Goal: Communication & Community: Answer question/provide support

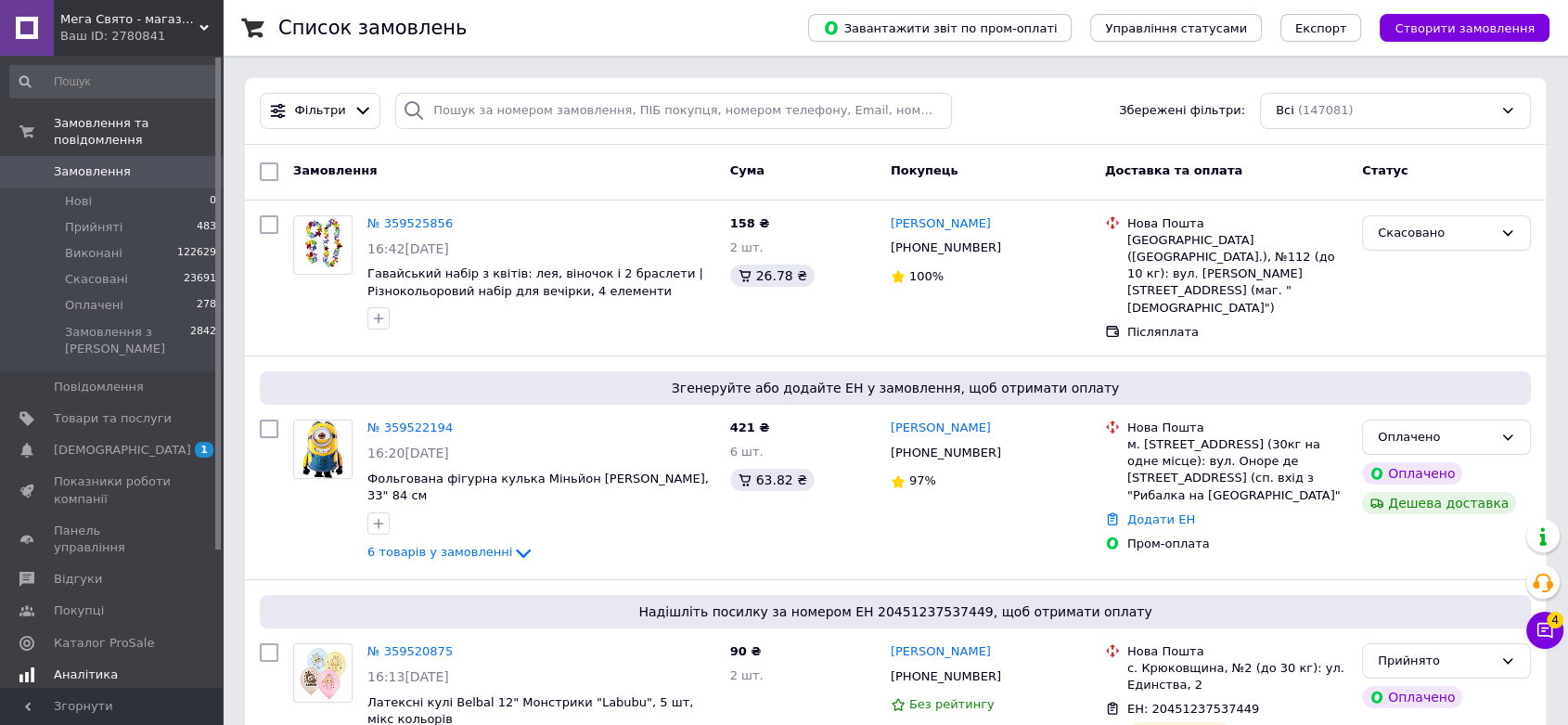
click at [99, 435] on link "[DEMOGRAPHIC_DATA] 1 0" at bounding box center [114, 451] width 227 height 32
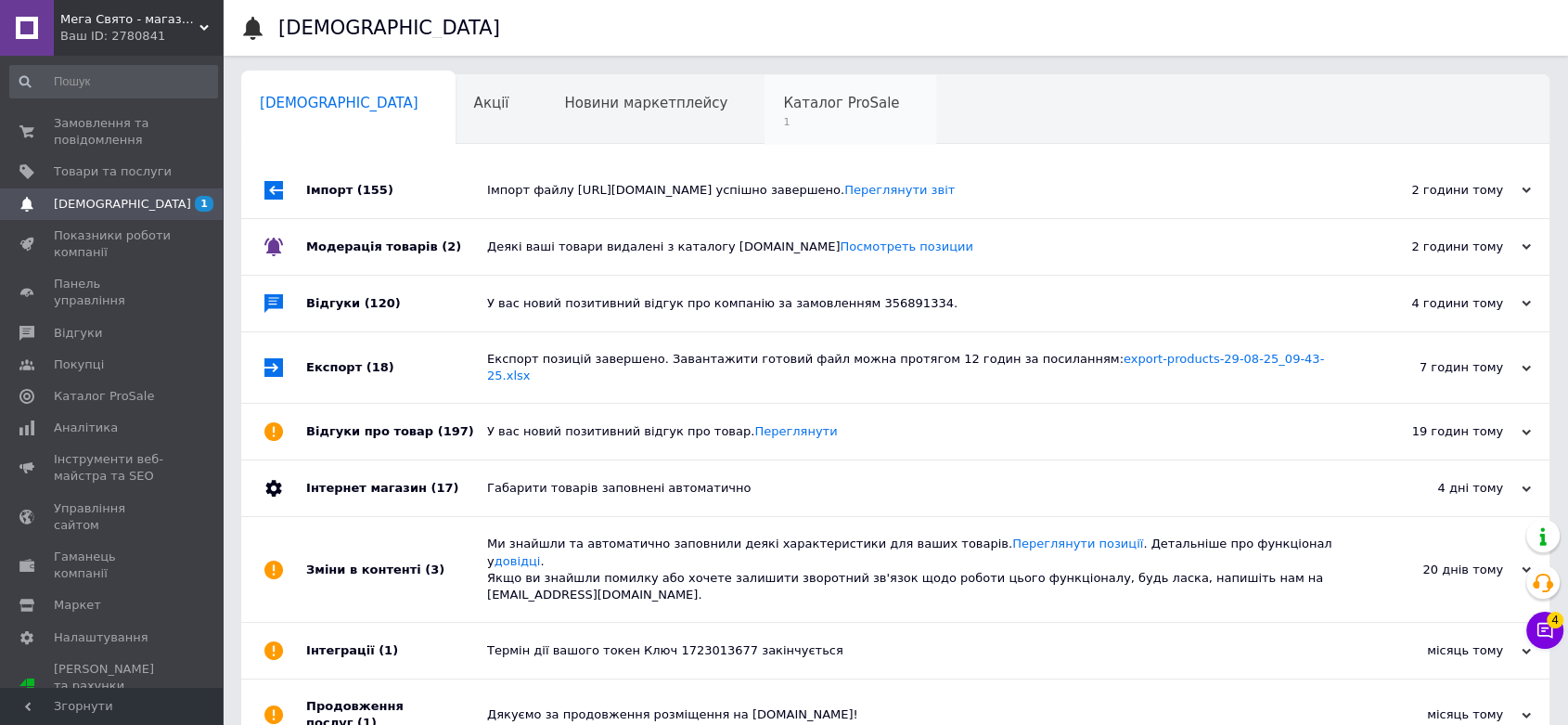
click at [784, 121] on span "1" at bounding box center [841, 122] width 116 height 14
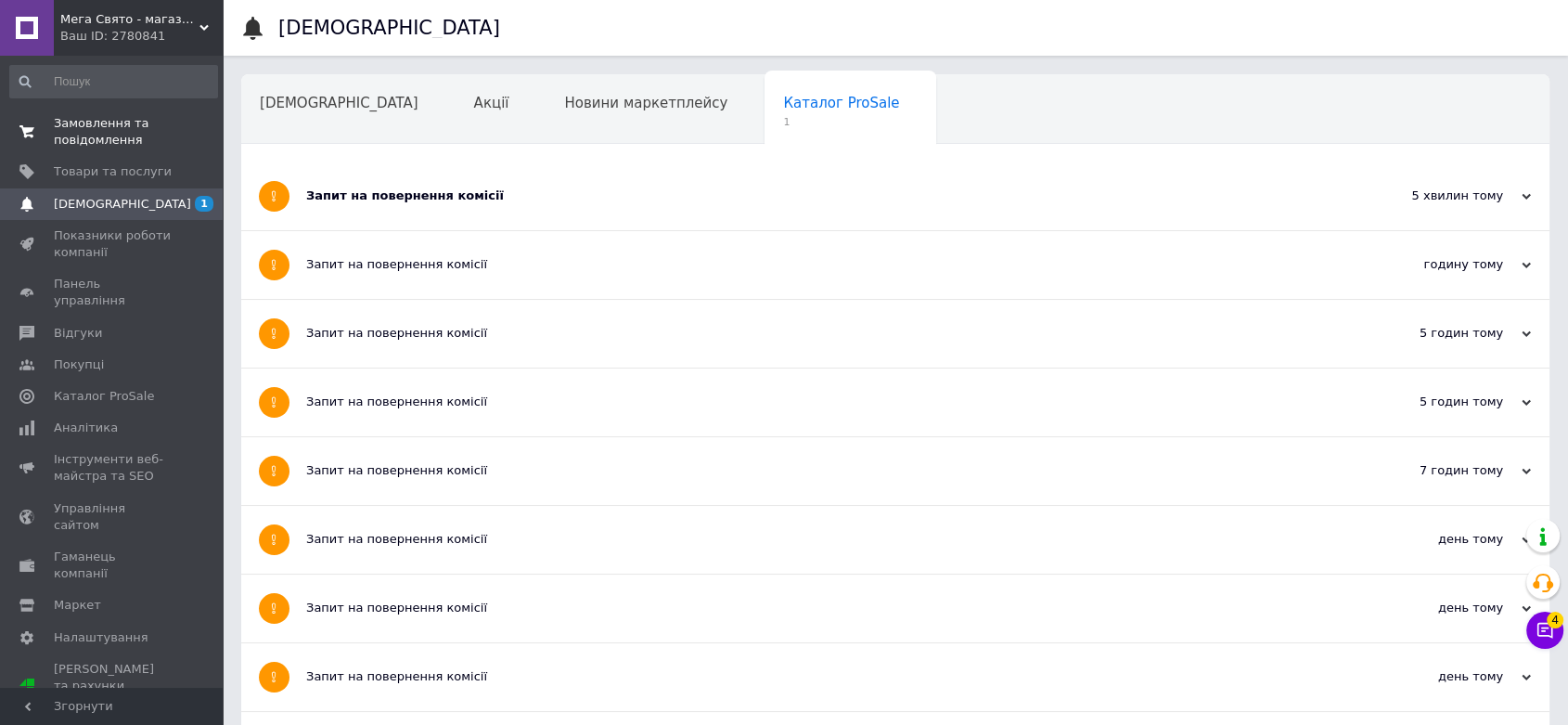
click at [87, 136] on span "Замовлення та повідомлення" at bounding box center [113, 132] width 118 height 34
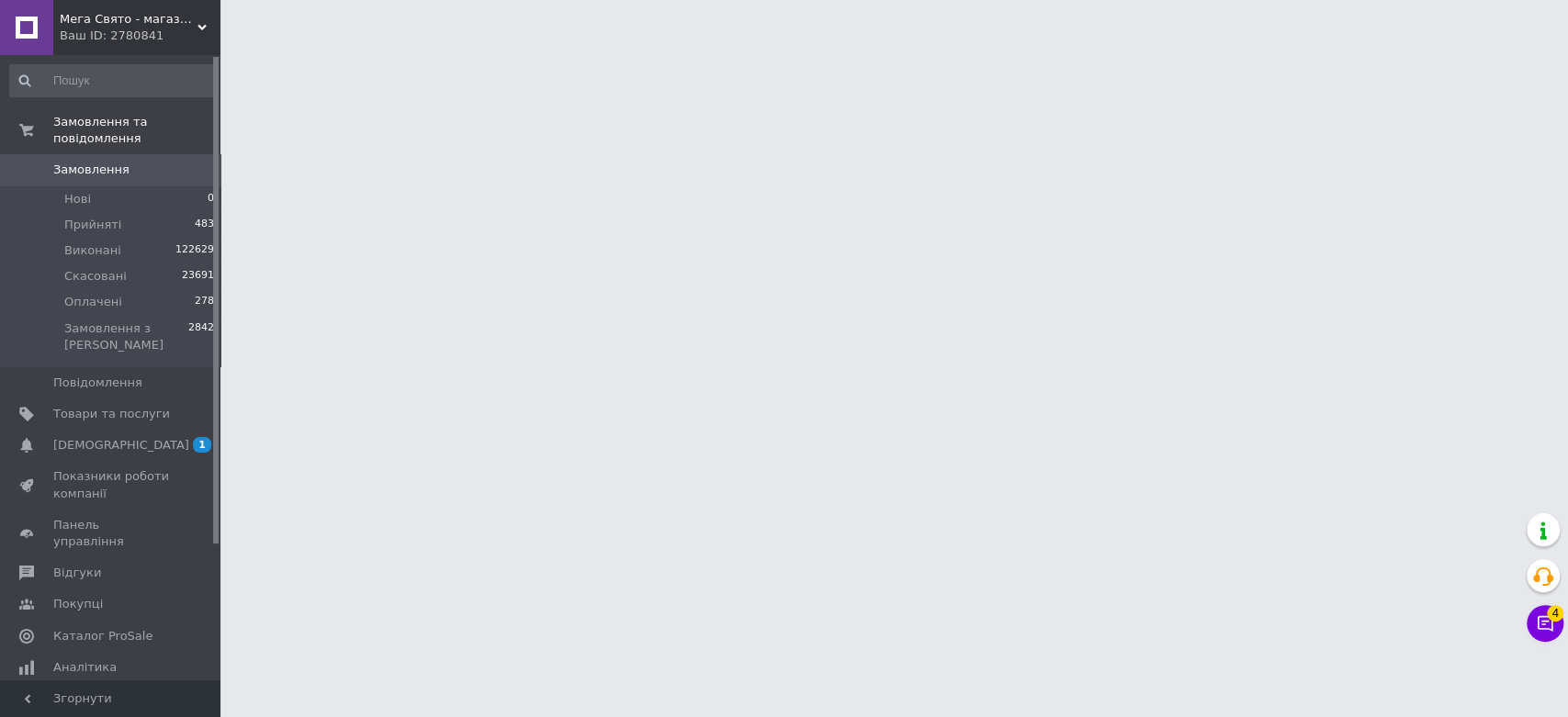
click at [1557, 634] on button "Чат з покупцем 4" at bounding box center [1544, 622] width 37 height 36
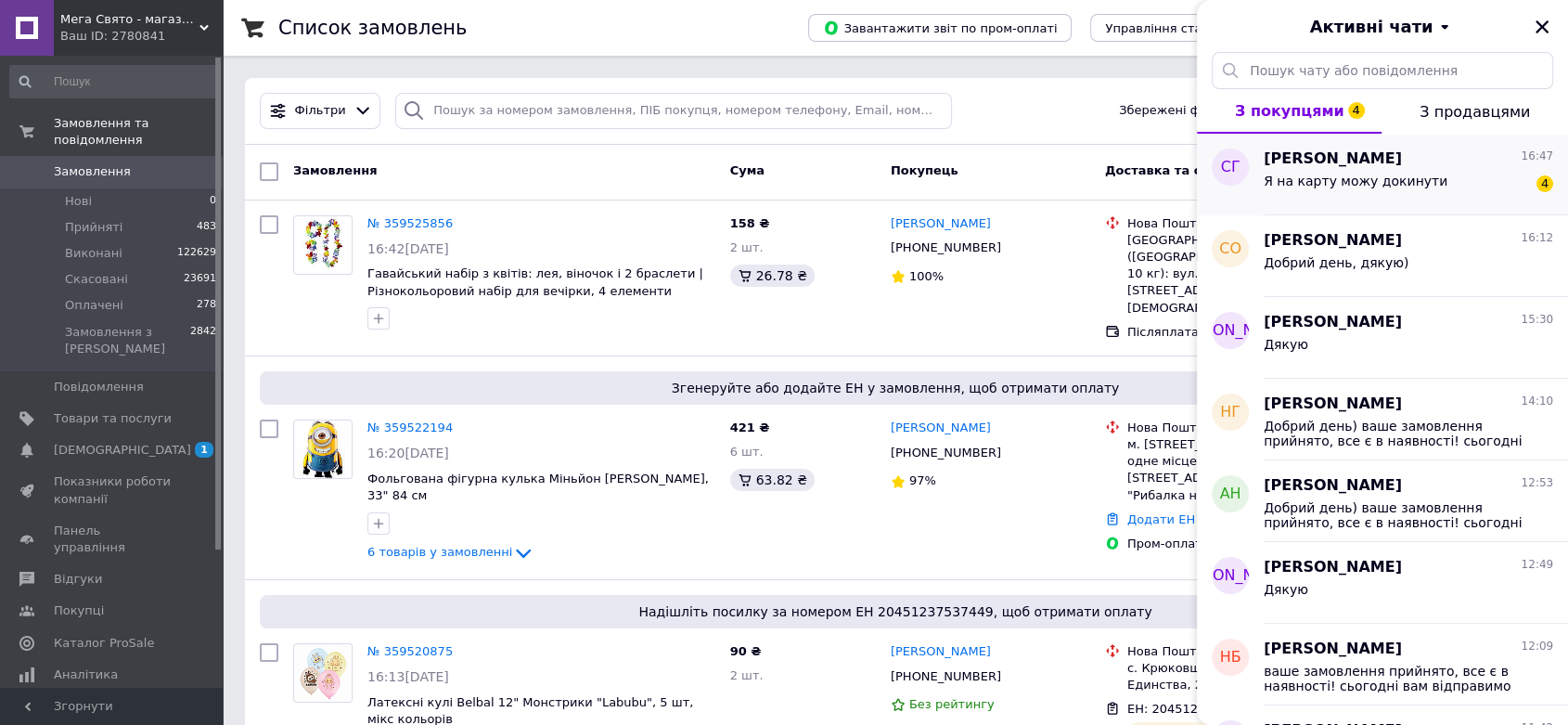
click at [1439, 204] on div "[PERSON_NAME] 16:47 Я на карту можу докинути 4" at bounding box center [1415, 175] width 304 height 82
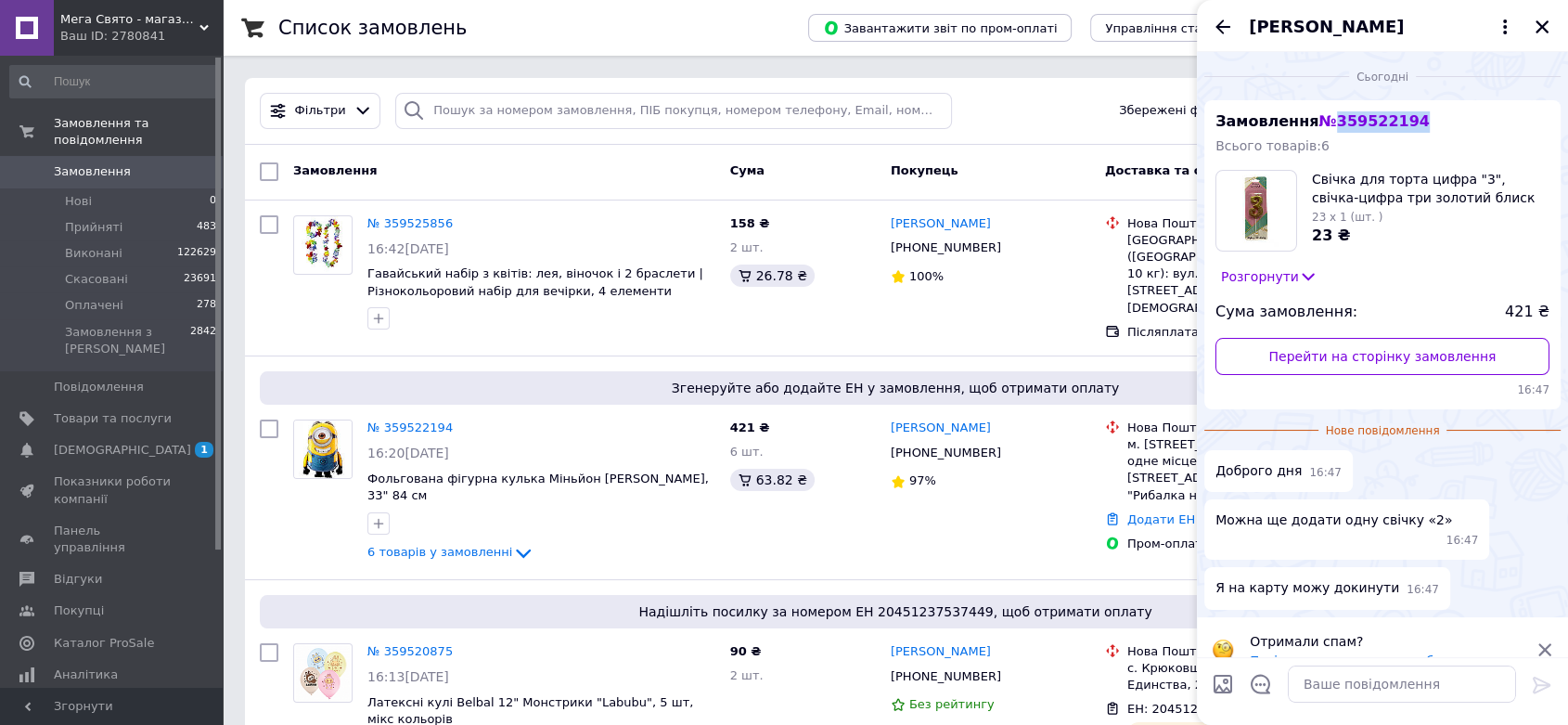
drag, startPoint x: 1406, startPoint y: 117, endPoint x: 1329, endPoint y: 111, distance: 77.2
click at [1329, 111] on div "Замовлення № 359522194 Всього товарів: 6 Свічка для торта цифра "3", свічка-циф…" at bounding box center [1382, 255] width 356 height 309
copy span "359522194"
click at [1544, 21] on icon "Закрити" at bounding box center [1542, 27] width 17 height 17
